Goal: Information Seeking & Learning: Learn about a topic

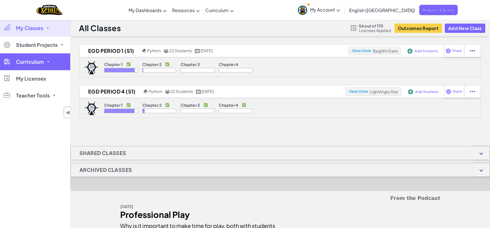
click at [37, 64] on span "Curriculum" at bounding box center [30, 61] width 28 height 5
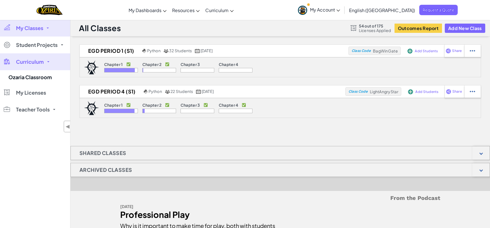
click at [37, 63] on span "Curriculum" at bounding box center [30, 61] width 28 height 5
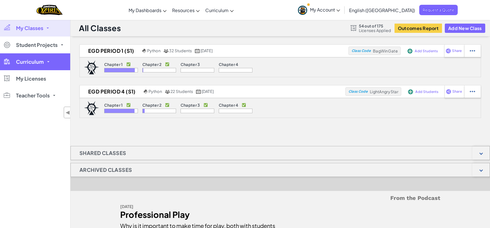
click at [37, 63] on span "Curriculum" at bounding box center [30, 61] width 28 height 5
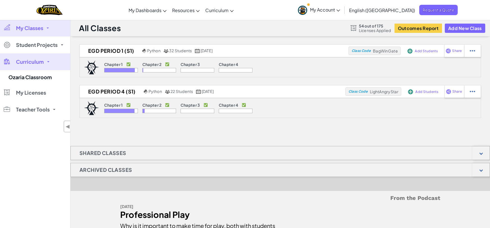
click at [46, 29] on link "My Classes" at bounding box center [35, 28] width 70 height 17
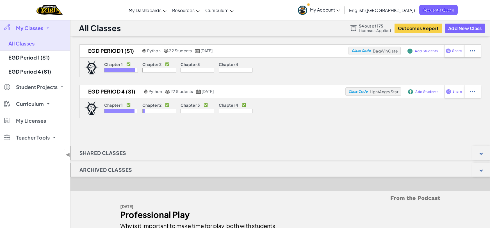
click at [46, 29] on link "My Classes" at bounding box center [35, 28] width 70 height 17
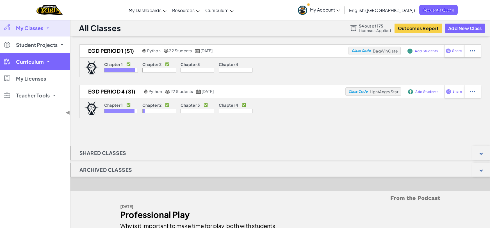
click at [39, 63] on span "Curriculum" at bounding box center [30, 61] width 28 height 5
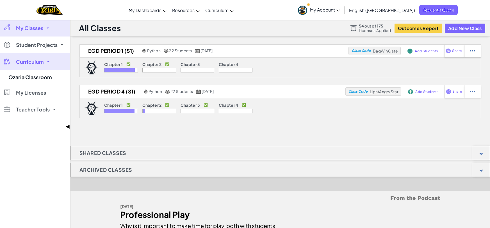
click at [66, 128] on span "◀" at bounding box center [67, 126] width 5 height 8
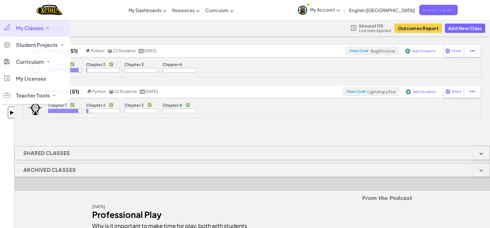
click at [12, 113] on span "▶" at bounding box center [12, 112] width 5 height 8
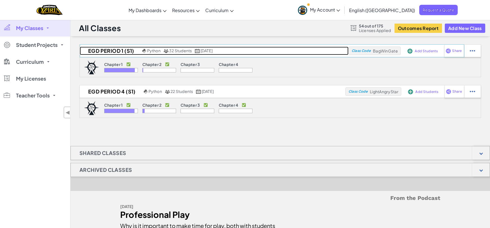
click at [108, 51] on h2 "EGD Period 1 (S1)" at bounding box center [110, 51] width 61 height 8
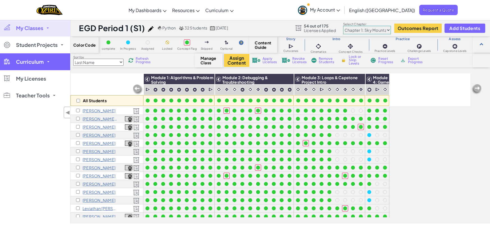
click at [33, 63] on span "Curriculum" at bounding box center [30, 61] width 28 height 5
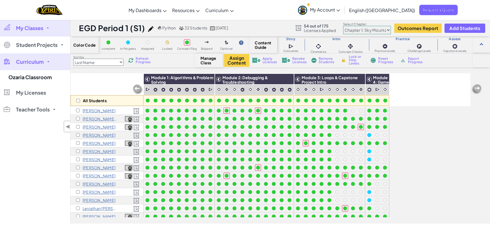
click at [38, 29] on span "My Classes" at bounding box center [29, 28] width 27 height 5
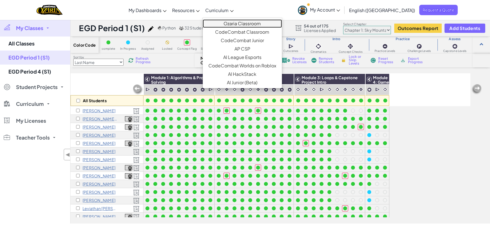
click at [253, 24] on link "Ozaria Classroom" at bounding box center [242, 23] width 79 height 8
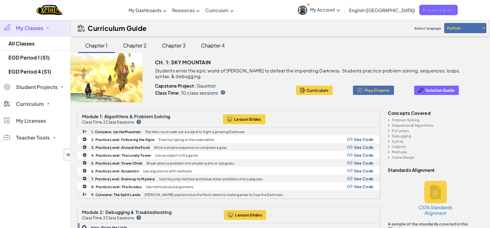
click at [136, 46] on div "Chapter 2" at bounding box center [135, 45] width 35 height 13
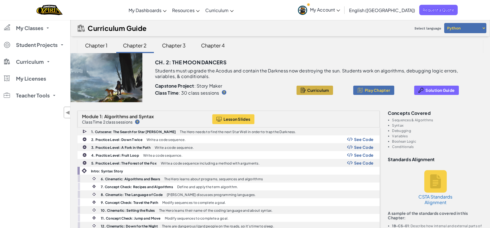
click at [311, 91] on span "Curriculum" at bounding box center [318, 90] width 22 height 4
